Goal: Information Seeking & Learning: Learn about a topic

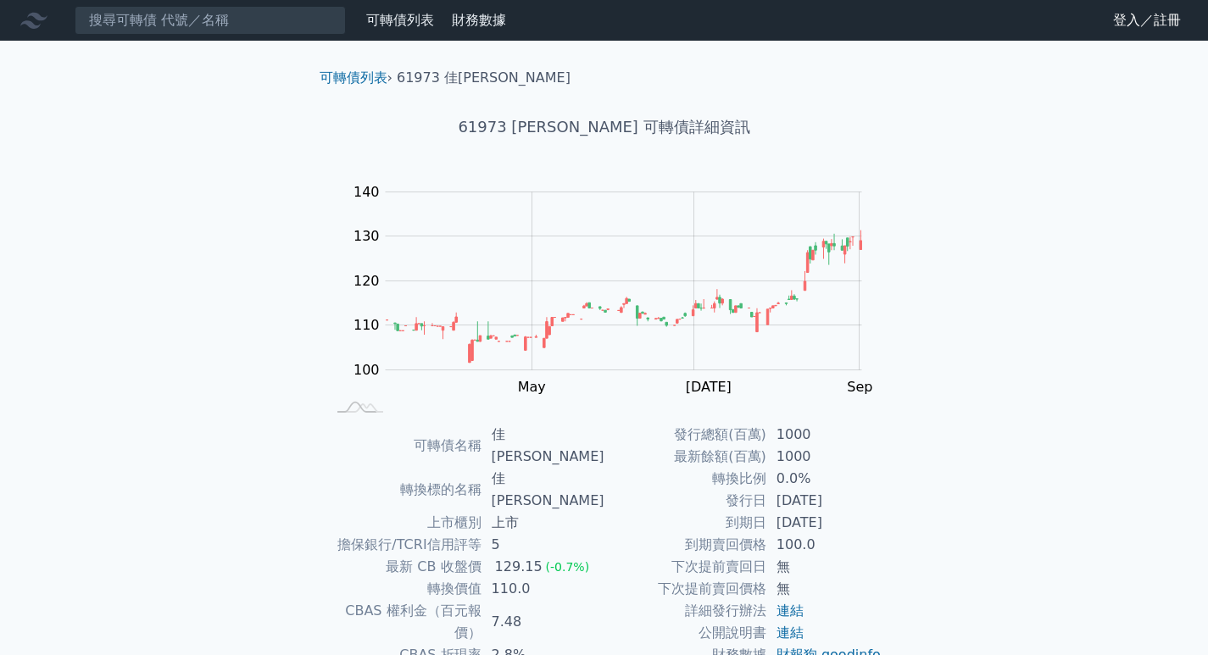
drag, startPoint x: 777, startPoint y: 520, endPoint x: 842, endPoint y: 525, distance: 64.6
click at [842, 525] on td "[DATE]" at bounding box center [824, 523] width 116 height 22
click at [856, 526] on td "[DATE]" at bounding box center [824, 523] width 116 height 22
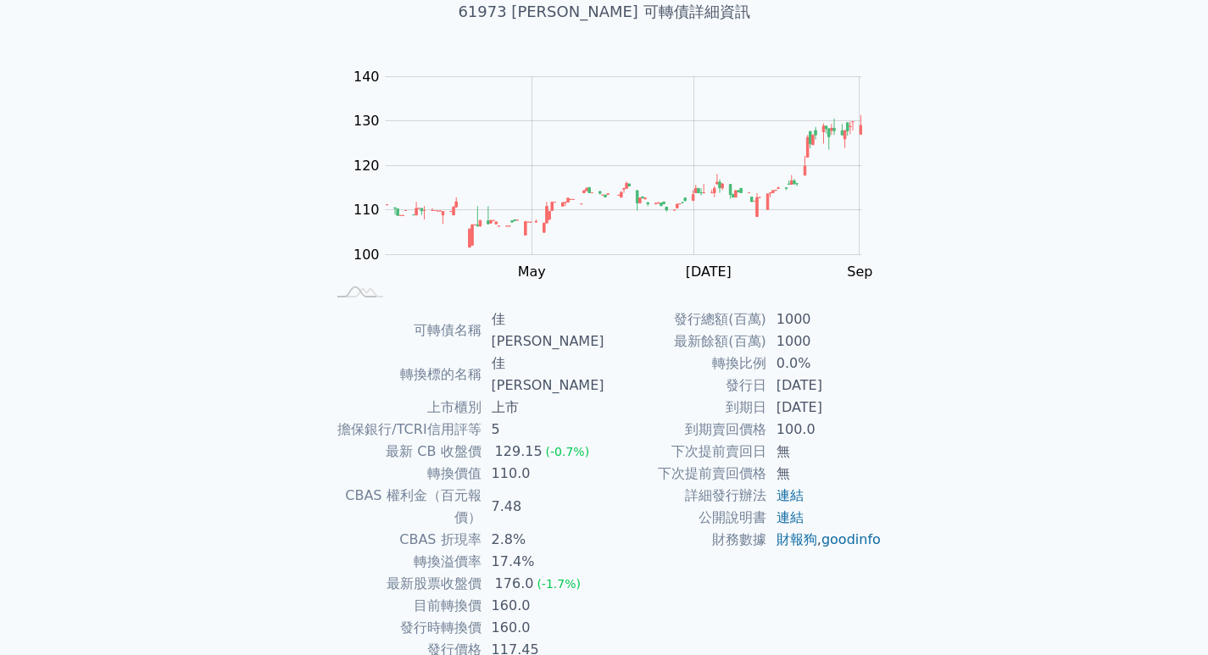
scroll to position [130, 0]
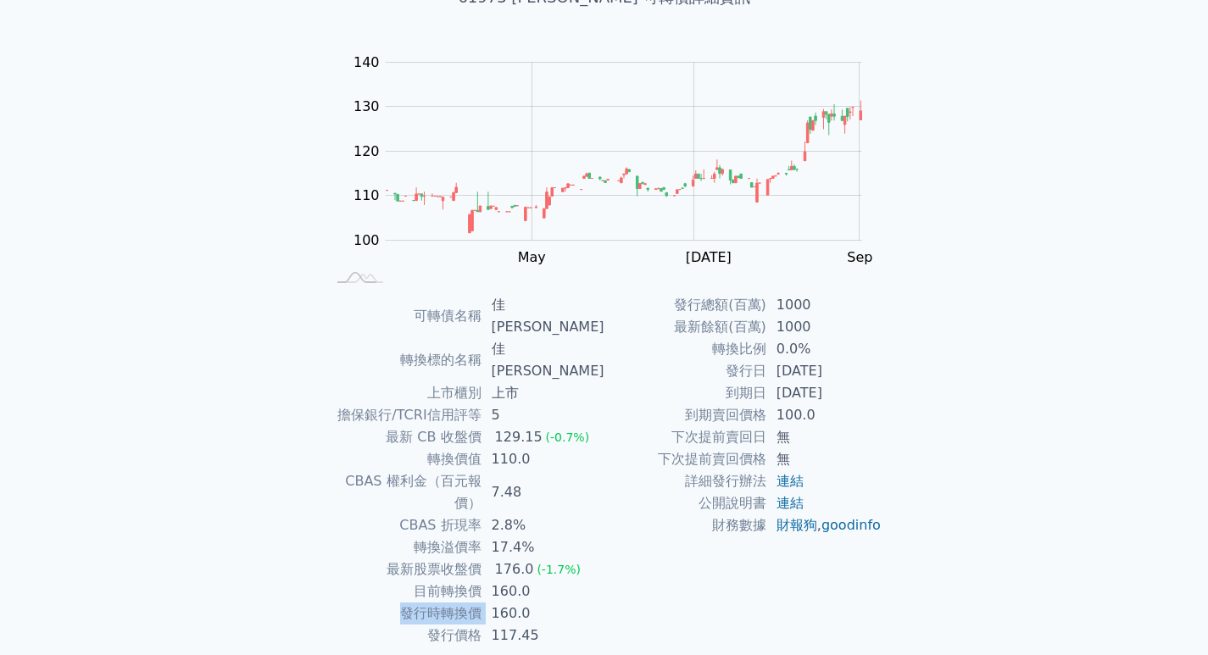
drag, startPoint x: 495, startPoint y: 538, endPoint x: 533, endPoint y: 532, distance: 38.6
click at [533, 532] on tbody "可轉債名稱 佳[PERSON_NAME] 轉換標的名稱 佳[PERSON_NAME] 上市櫃別 上市 擔保銀行/TCRI信用評等 5 最新 CB 收盤價 12…" at bounding box center [465, 470] width 278 height 353
click at [509, 581] on td "160.0" at bounding box center [543, 592] width 123 height 22
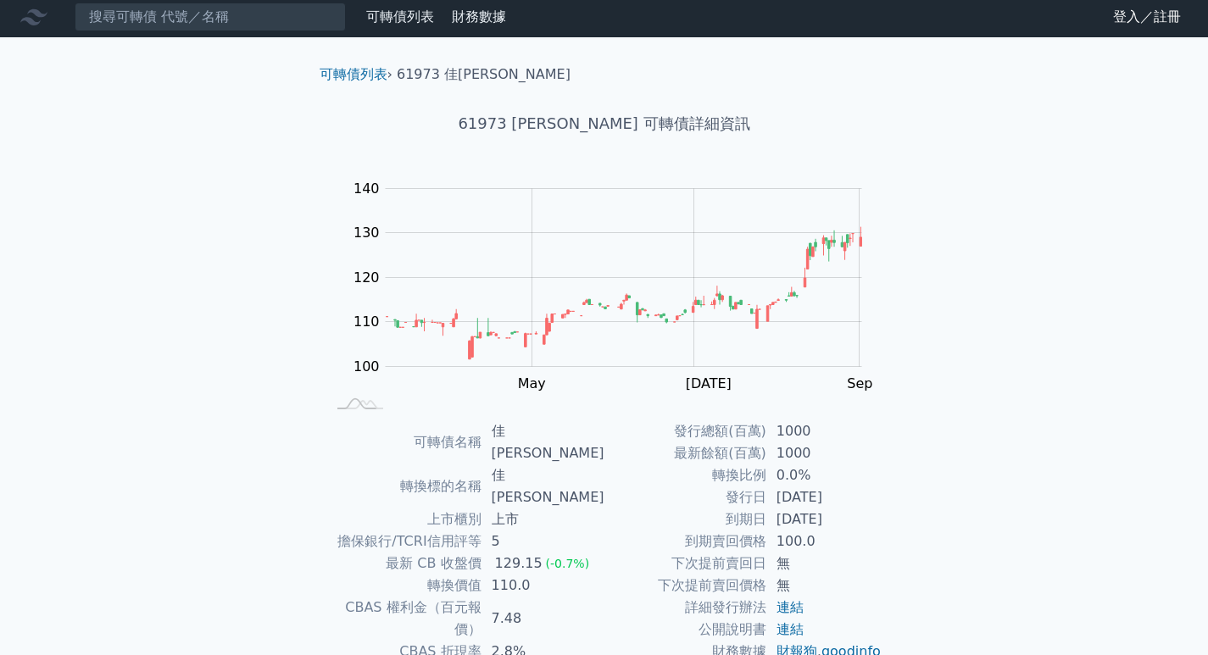
scroll to position [0, 0]
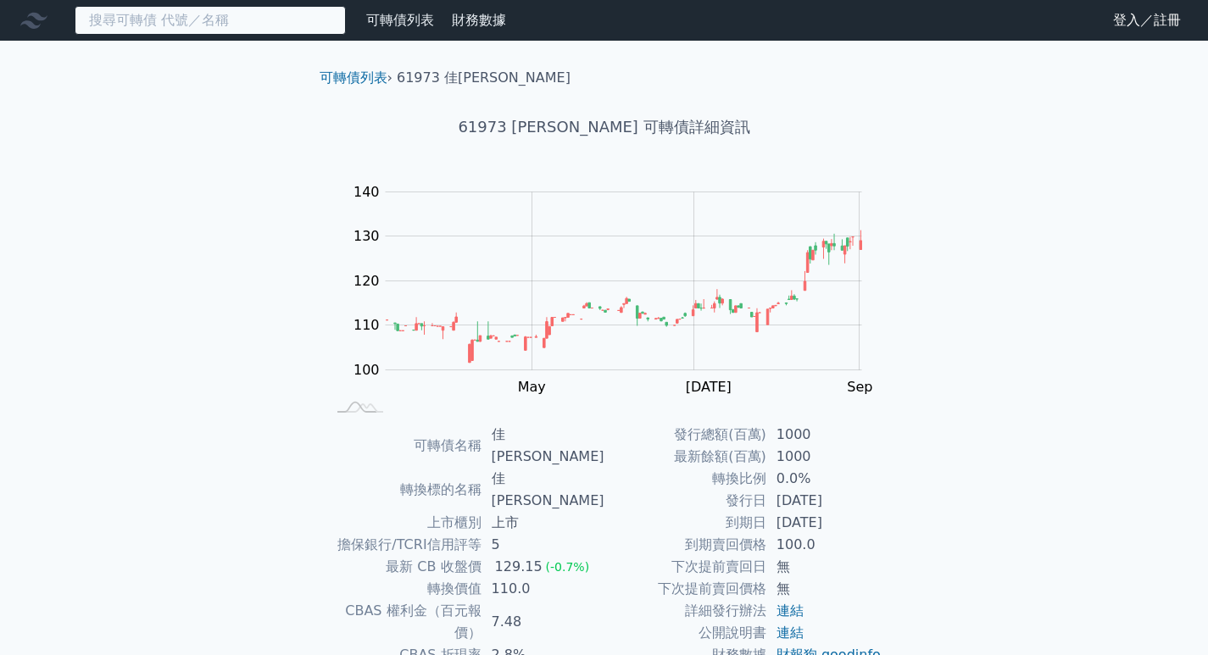
click at [159, 19] on input at bounding box center [210, 20] width 271 height 29
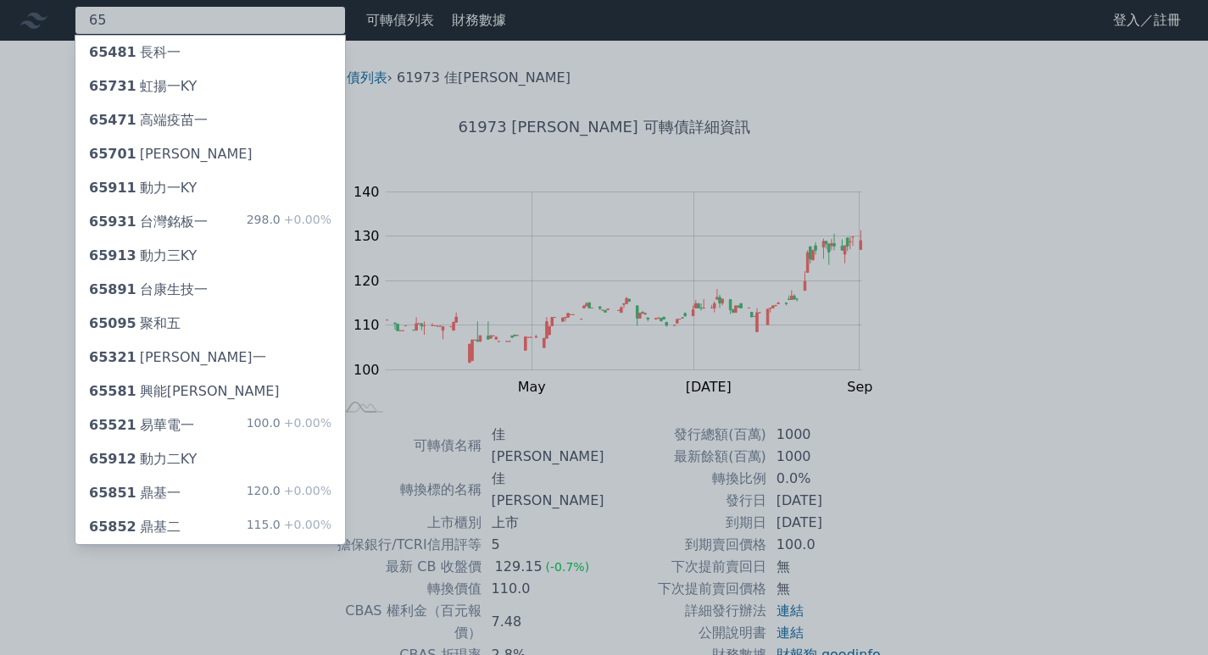
type input "6"
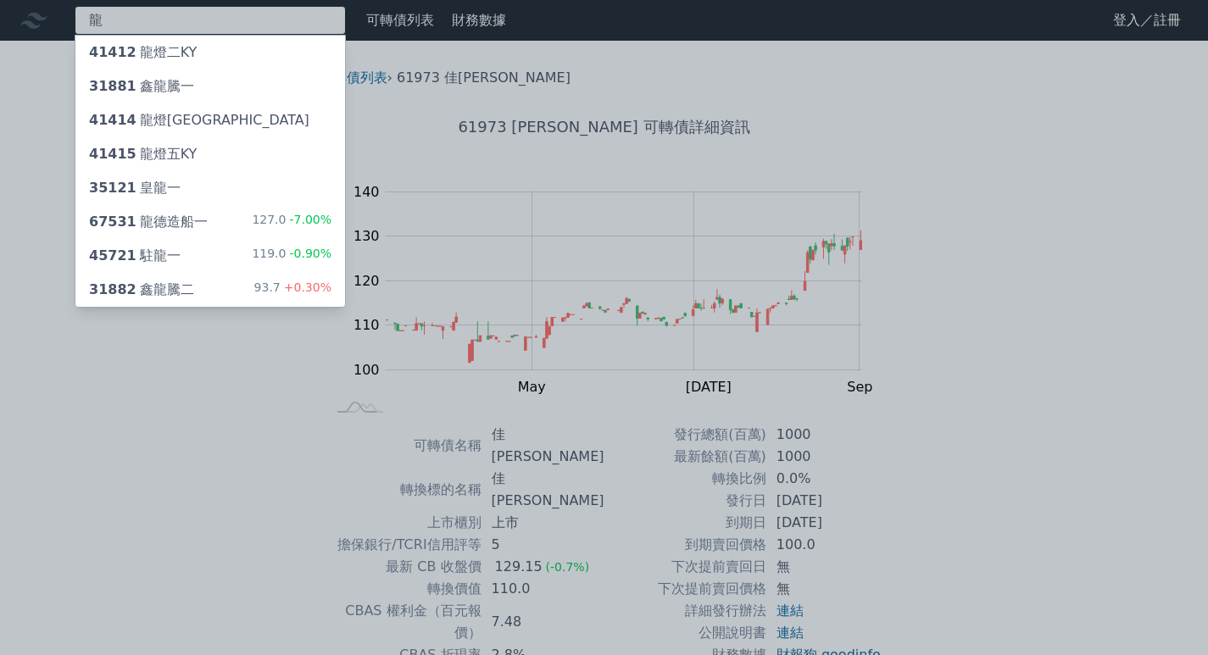
type input "龍"
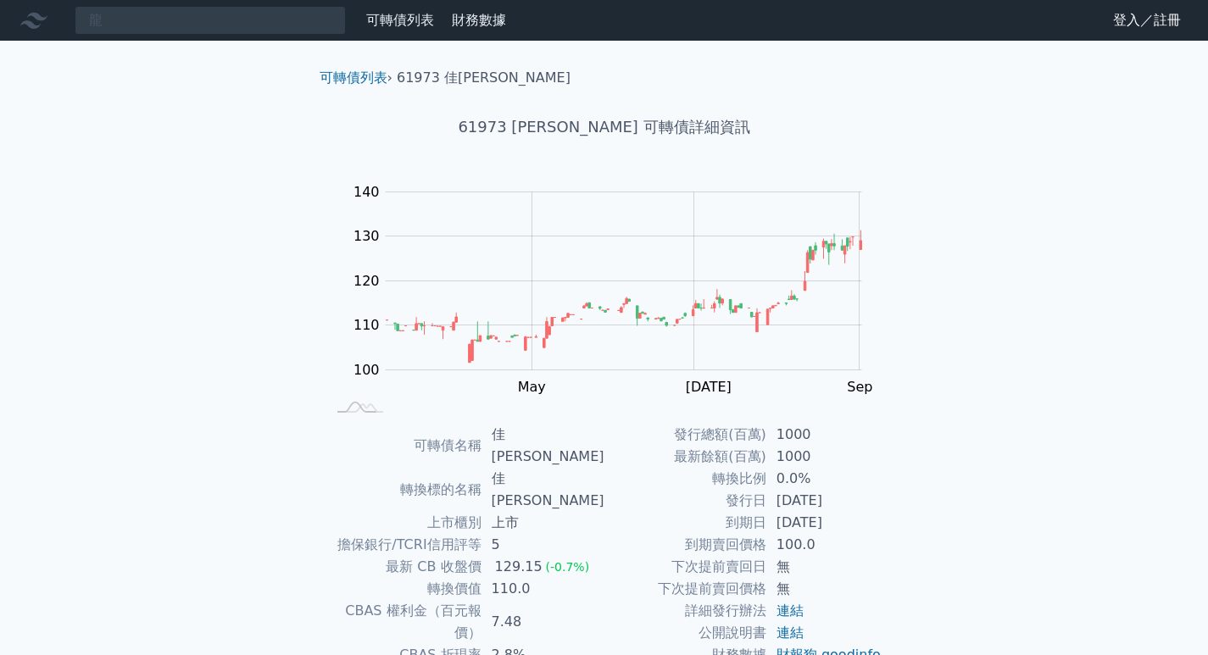
click at [203, 214] on div "龍 可轉債列表 財務數據 可轉債列表 財務數據 登入／註冊 登入／註冊 可轉債列表 › 61973 佳必[PERSON_NAME] 61973 佳[PERSO…" at bounding box center [604, 425] width 1208 height 851
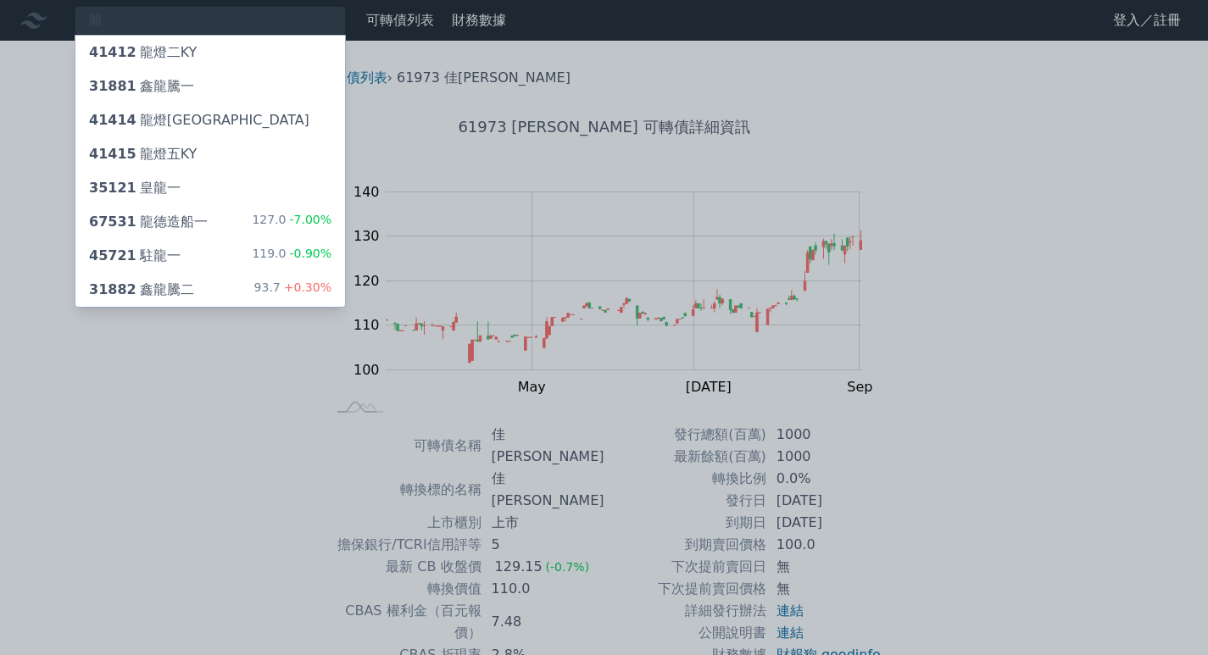
click at [206, 208] on div "67531 龍德造船一 127.0 -7.00%" at bounding box center [210, 222] width 270 height 34
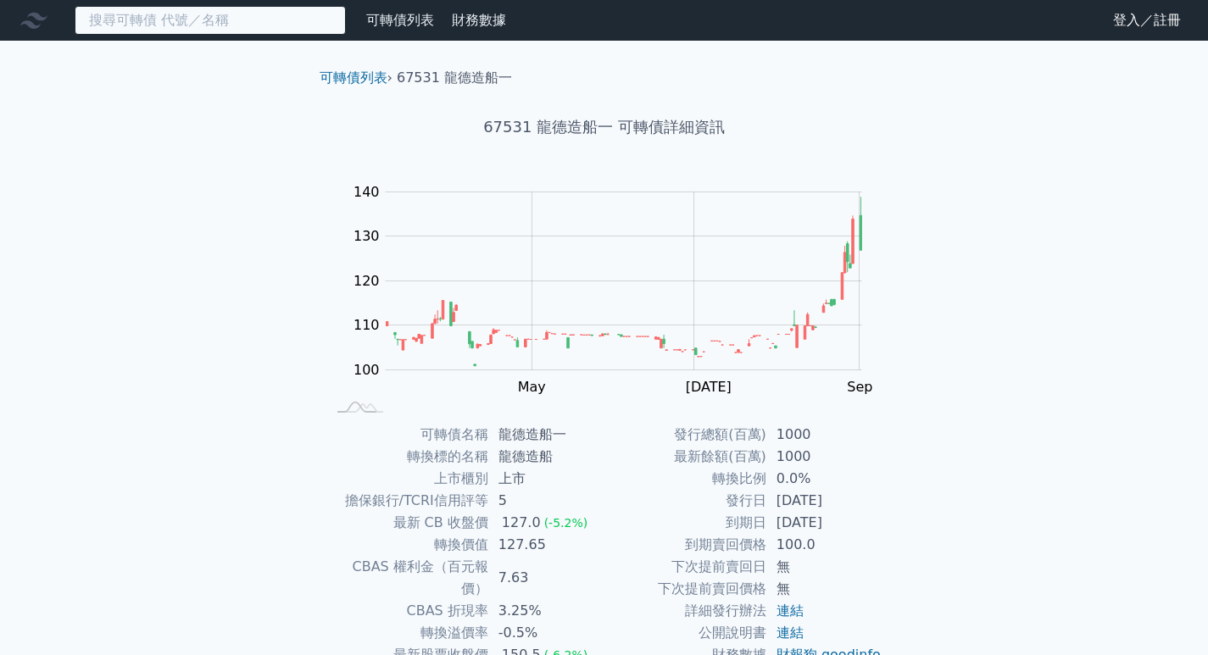
click at [201, 26] on input at bounding box center [210, 20] width 271 height 29
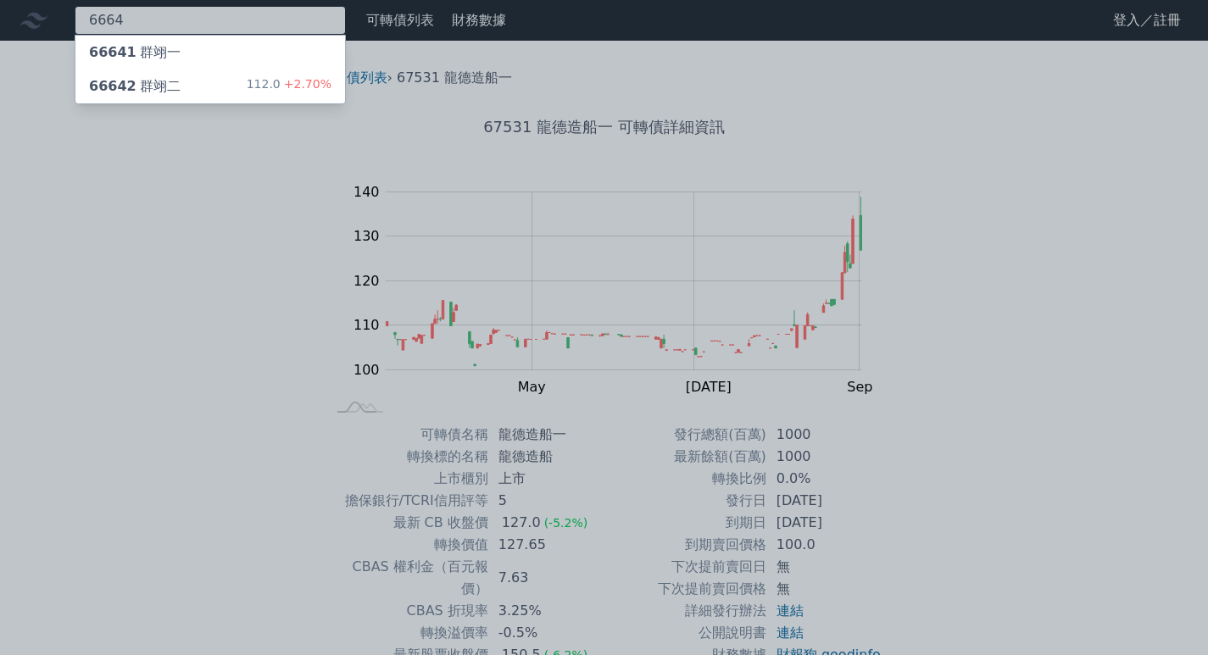
type input "6664"
click at [165, 79] on div "66642 群翊二" at bounding box center [135, 86] width 92 height 20
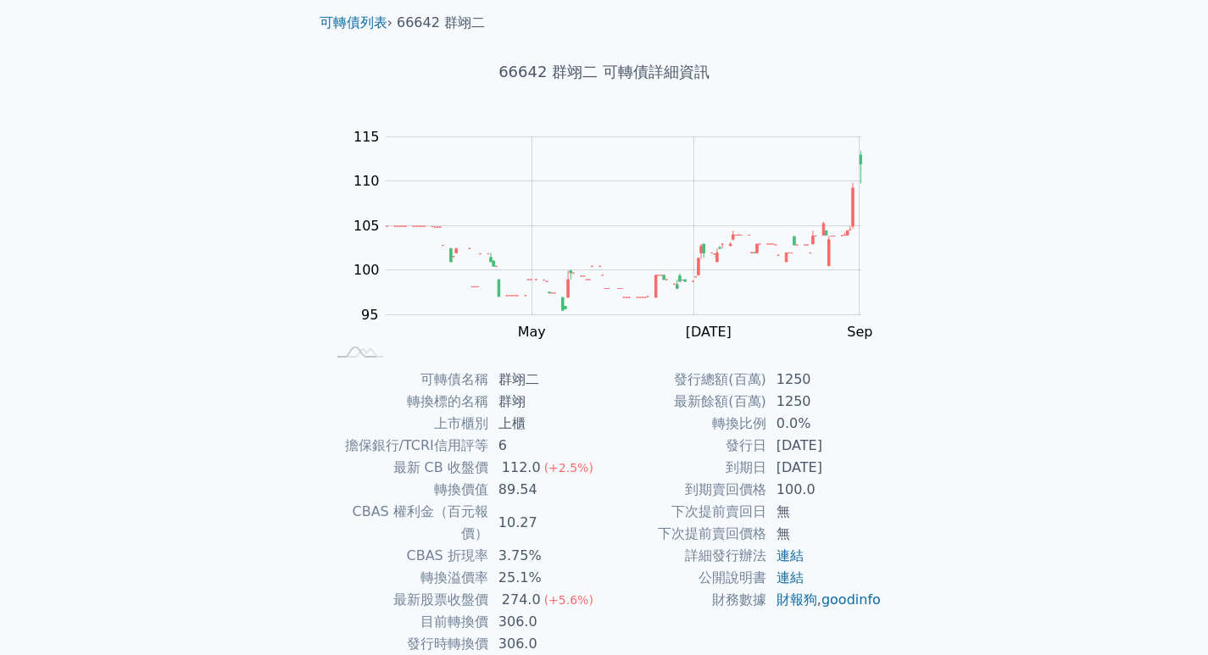
scroll to position [85, 0]
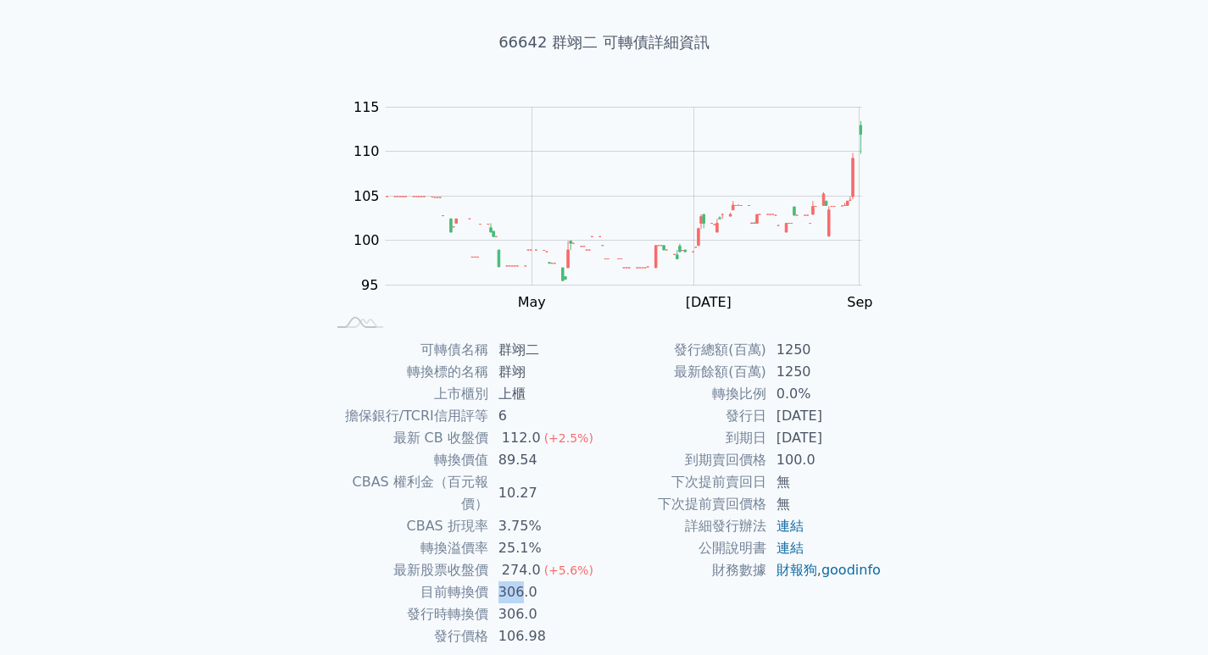
drag, startPoint x: 501, startPoint y: 574, endPoint x: 520, endPoint y: 568, distance: 19.6
click at [520, 582] on td "306.0" at bounding box center [546, 593] width 116 height 22
click at [526, 582] on td "306.0" at bounding box center [546, 593] width 116 height 22
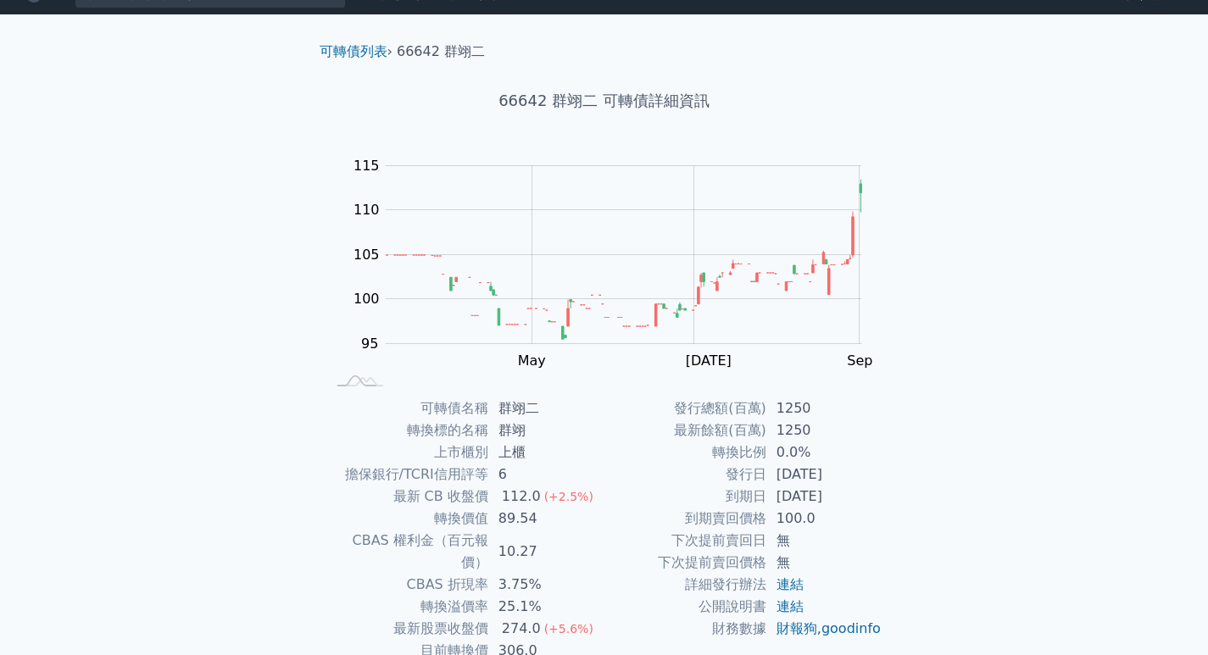
scroll to position [0, 0]
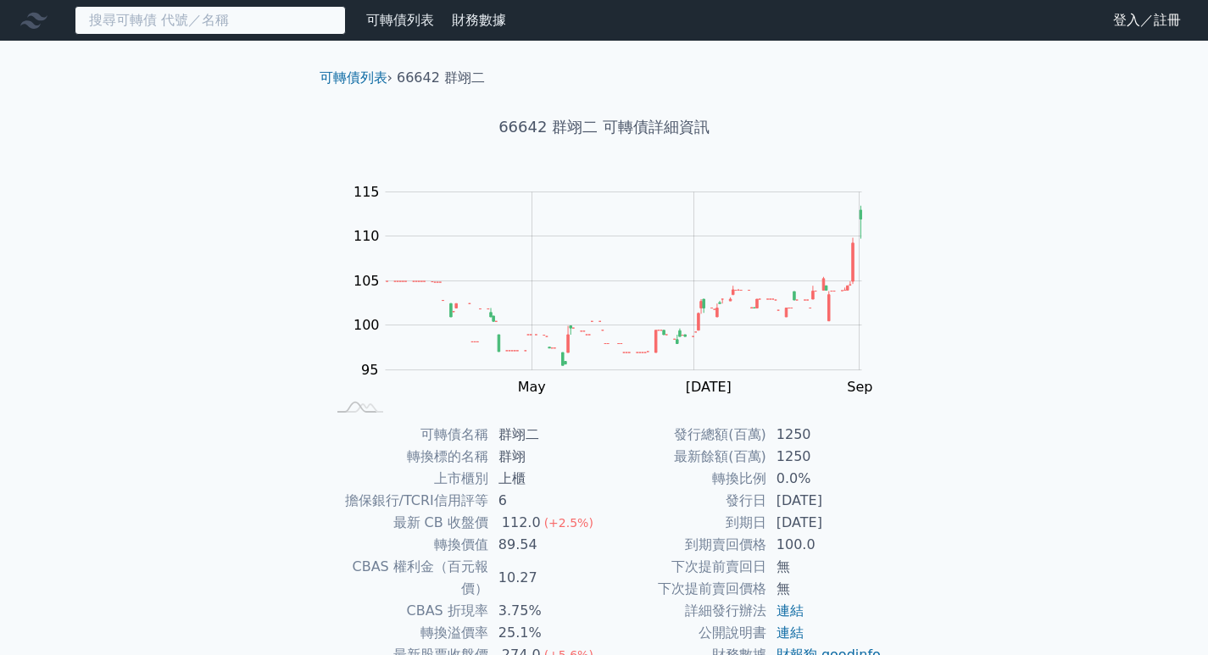
click at [189, 16] on input at bounding box center [210, 20] width 271 height 29
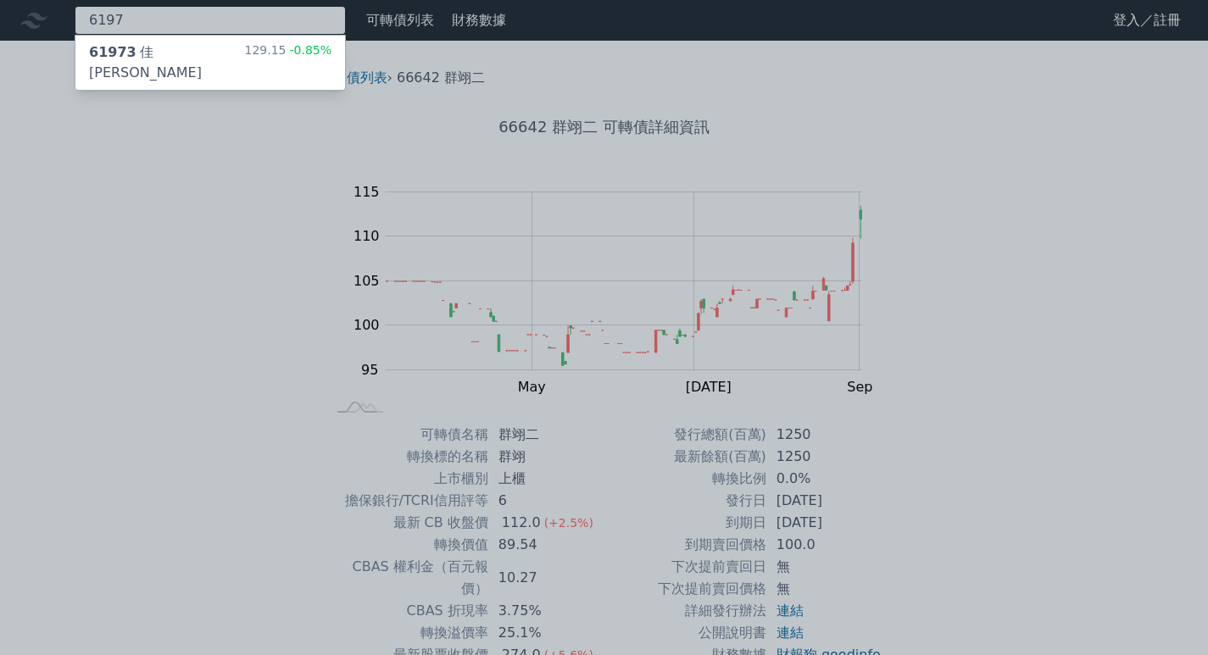
type input "6197"
click at [186, 54] on div "61973 佳[PERSON_NAME]" at bounding box center [166, 62] width 155 height 41
